Goal: Find specific page/section: Find specific page/section

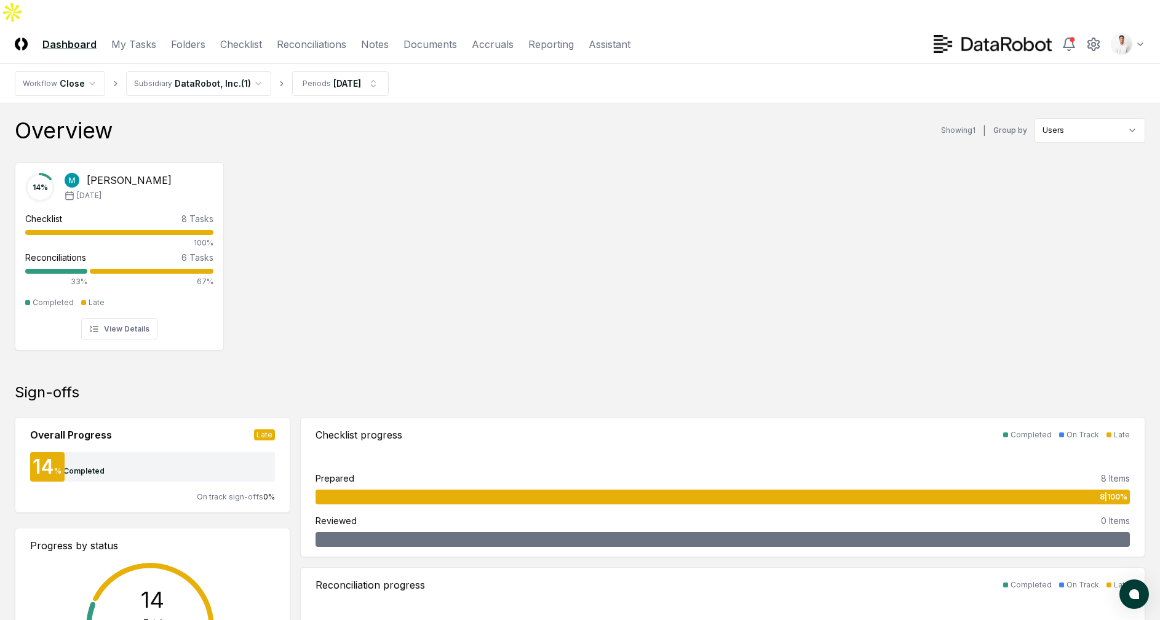
click at [504, 152] on div "14 % [PERSON_NAME] [DATE] Checklist 8 Tasks 100% Reconciliations 6 Tasks 33% 67…" at bounding box center [580, 254] width 1160 height 205
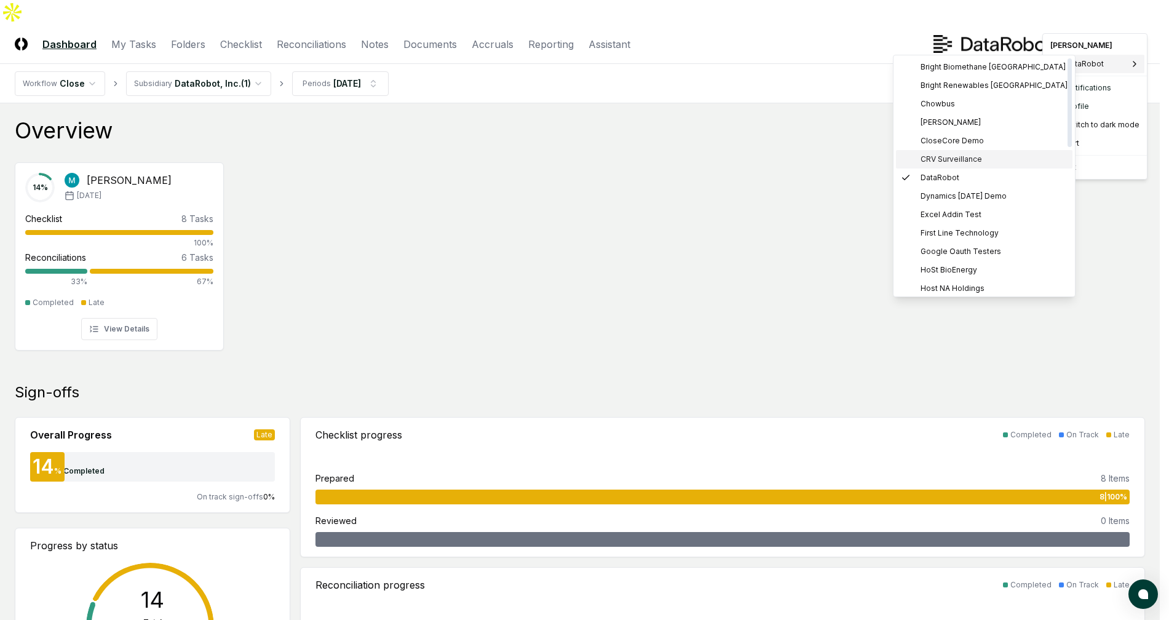
click at [944, 157] on span "CRV Surveillance" at bounding box center [950, 159] width 61 height 11
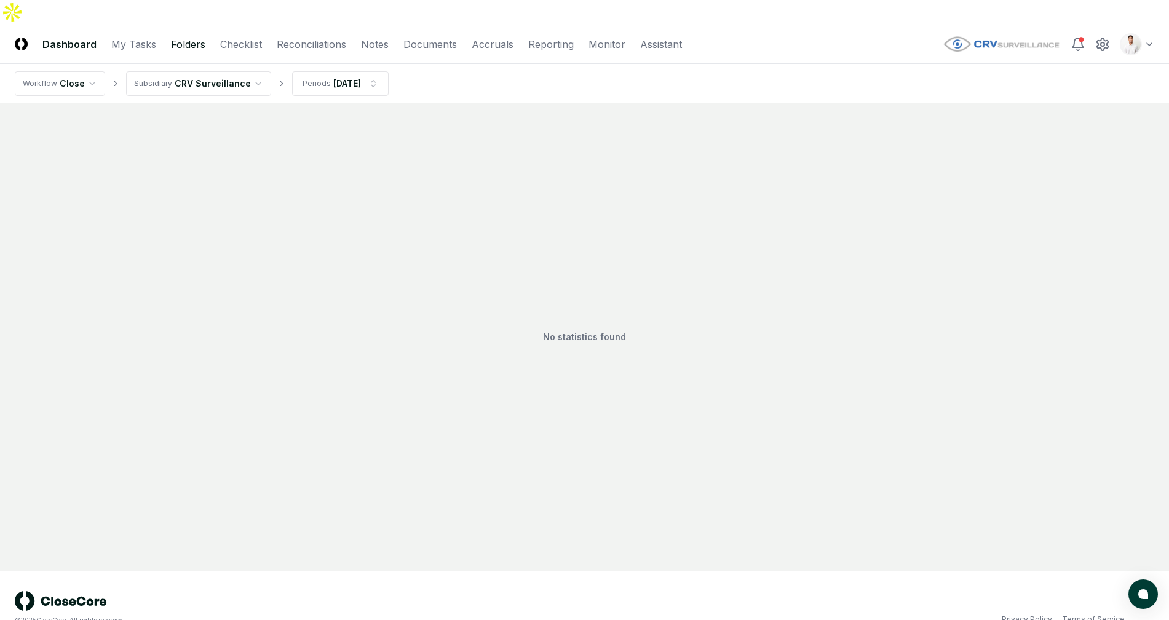
click at [192, 37] on link "Folders" at bounding box center [188, 44] width 34 height 15
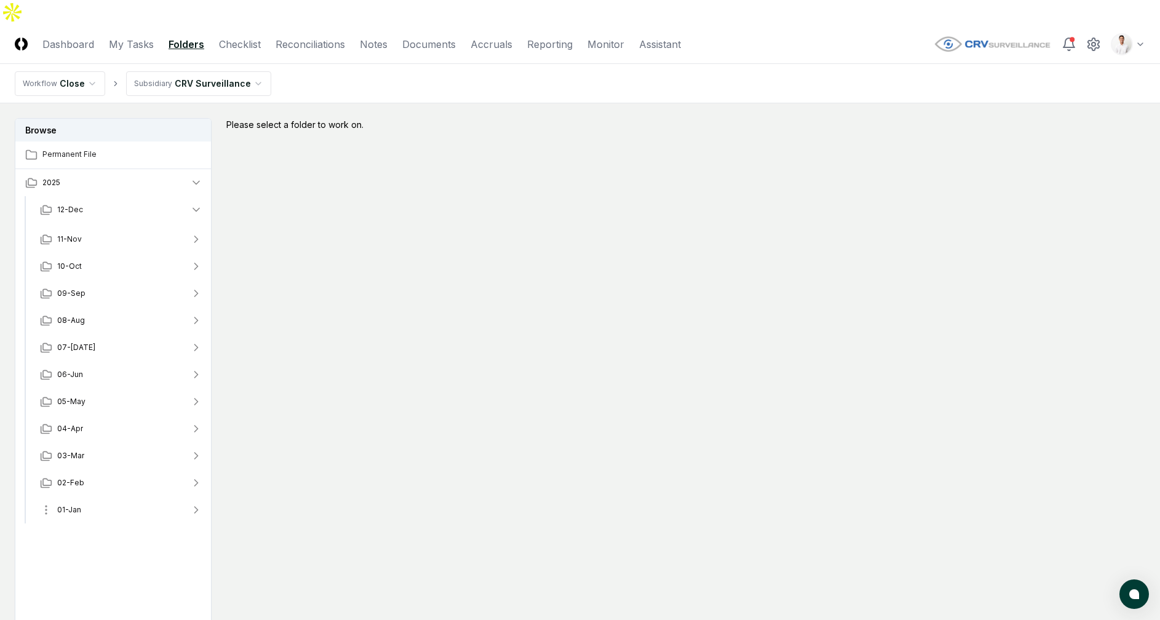
click at [92, 496] on button "01-Jan" at bounding box center [121, 509] width 182 height 27
click at [109, 496] on button "01-Jan" at bounding box center [121, 509] width 182 height 27
click at [105, 334] on button "07-Jul" at bounding box center [121, 347] width 182 height 27
click at [109, 334] on button "07-Jul" at bounding box center [121, 347] width 182 height 27
click at [105, 334] on button "07-Jul" at bounding box center [121, 347] width 182 height 27
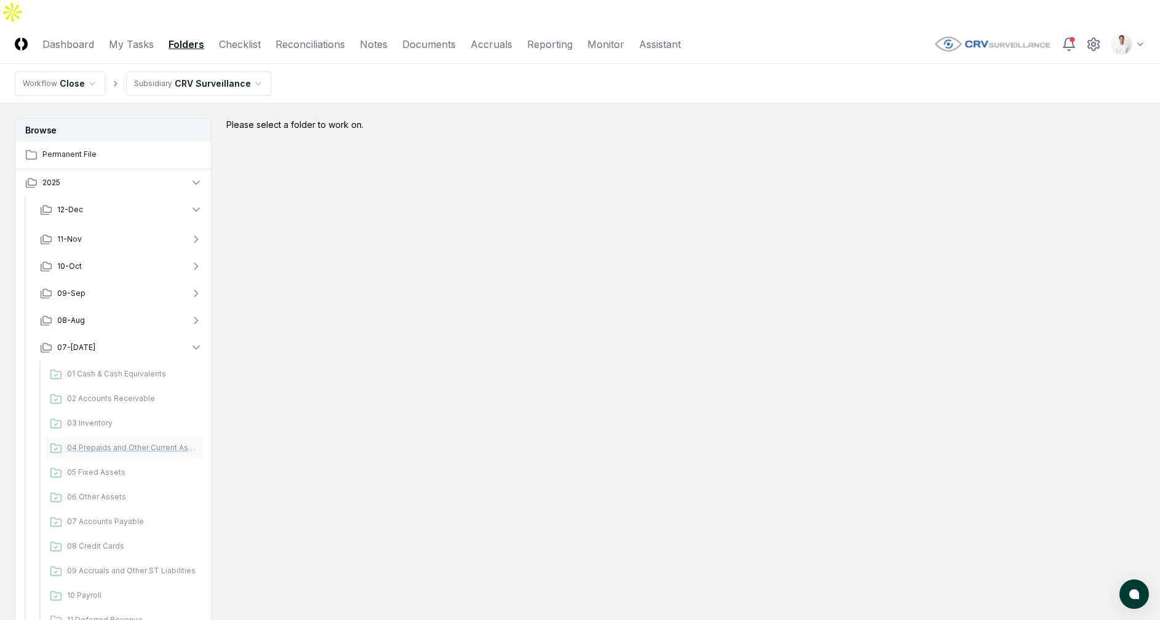
scroll to position [10, 0]
click at [127, 323] on button "07-Jul" at bounding box center [121, 336] width 182 height 27
click at [127, 334] on button "07-Jul" at bounding box center [121, 347] width 182 height 27
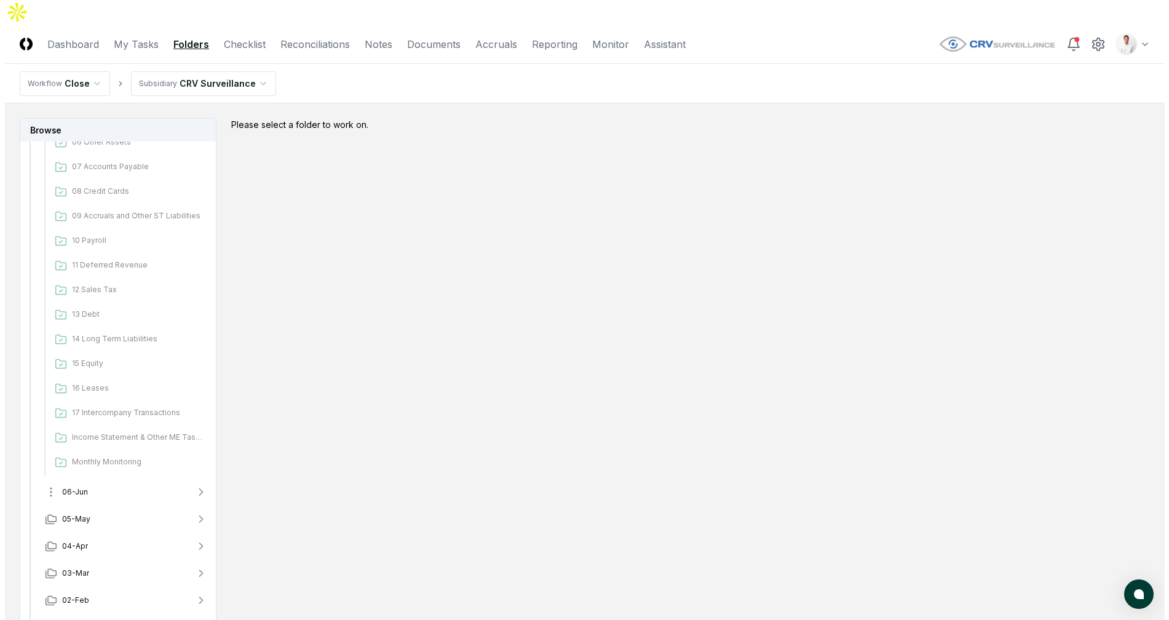
scroll to position [364, 0]
click at [494, 316] on div "Please select a folder to work on." at bounding box center [685, 374] width 919 height 512
click at [826, 118] on div "Please select a folder to work on." at bounding box center [685, 124] width 919 height 13
click at [1095, 37] on icon at bounding box center [1093, 44] width 15 height 15
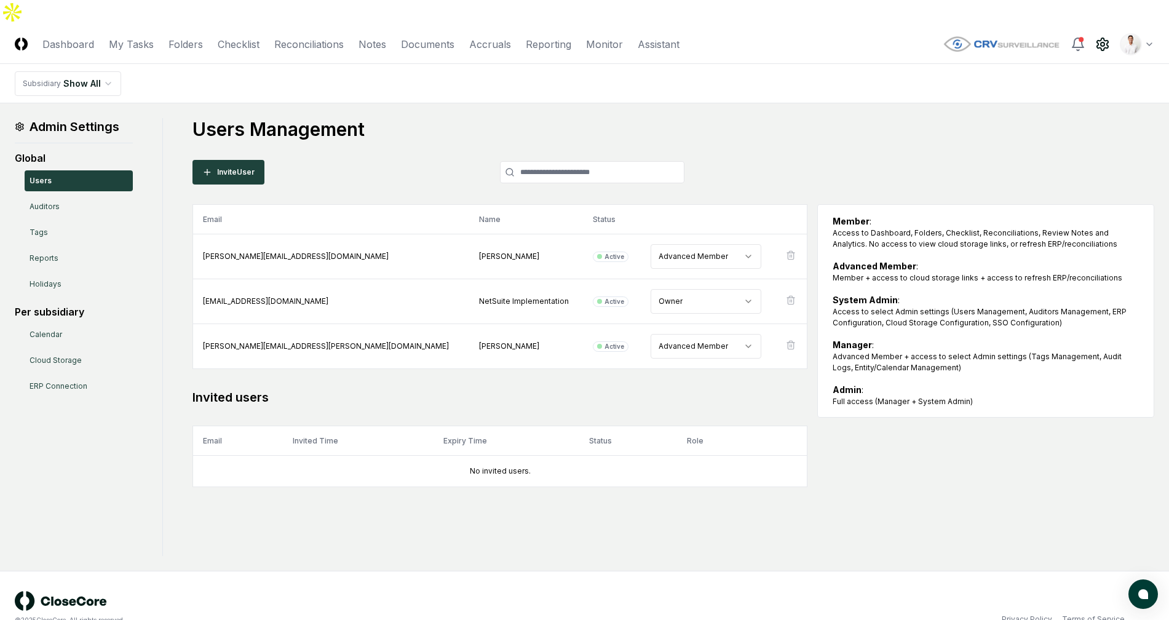
click at [675, 118] on h1 "Users Management" at bounding box center [673, 129] width 962 height 22
